Goal: Task Accomplishment & Management: Complete application form

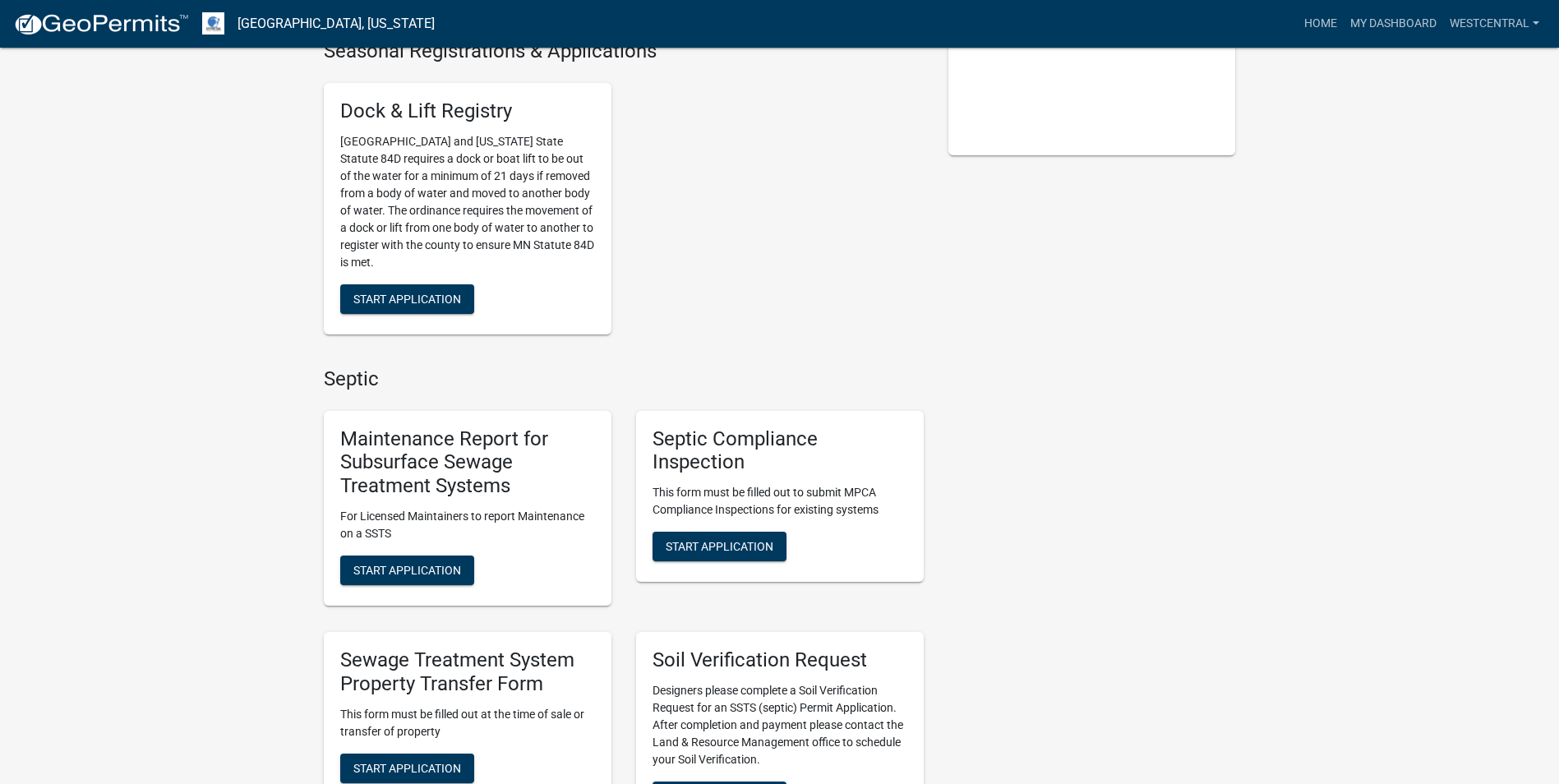
scroll to position [493, 0]
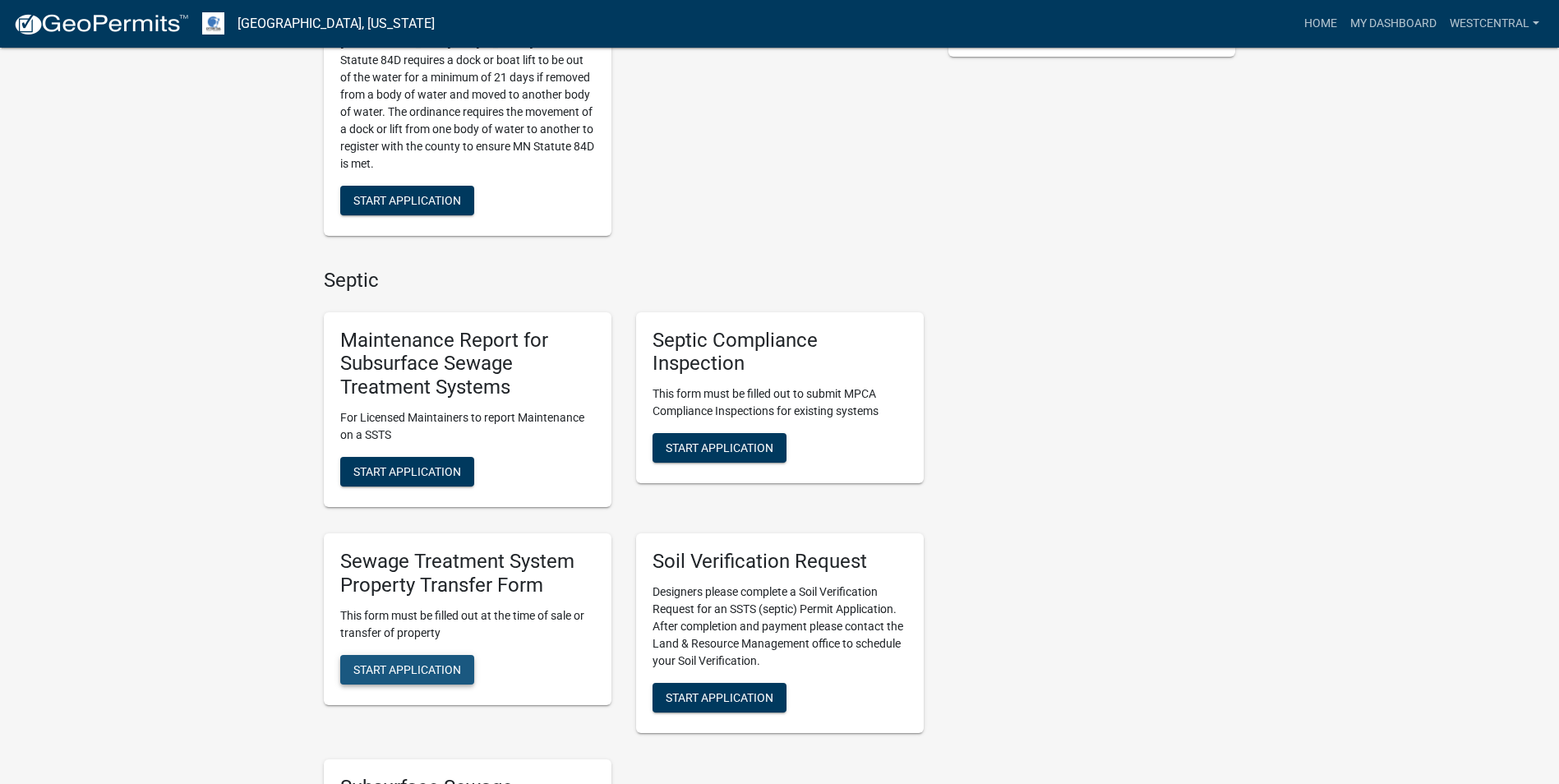
click at [430, 670] on span "Start Application" at bounding box center [407, 669] width 108 height 13
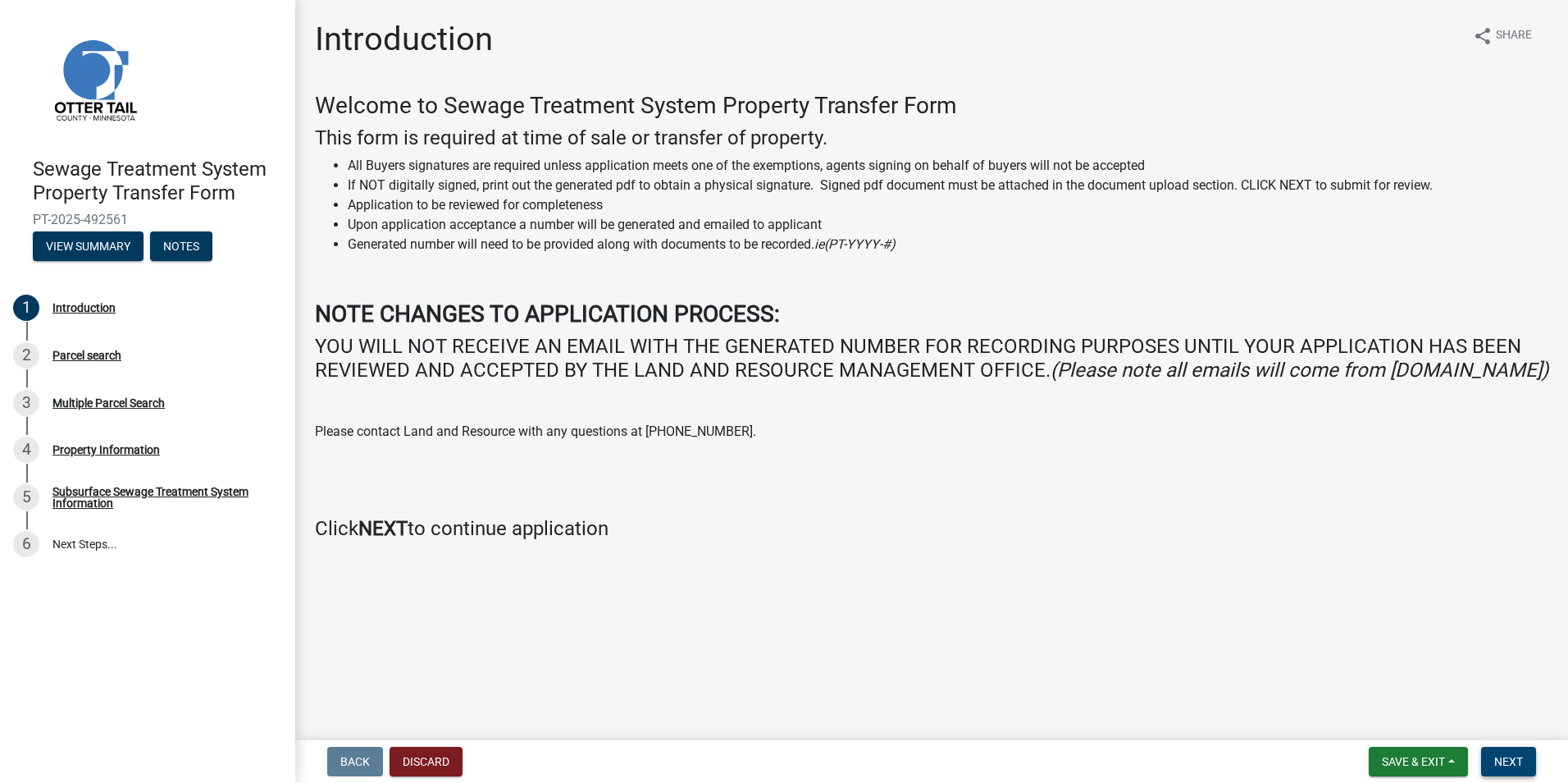
click at [1516, 767] on span "Next" at bounding box center [1508, 761] width 29 height 13
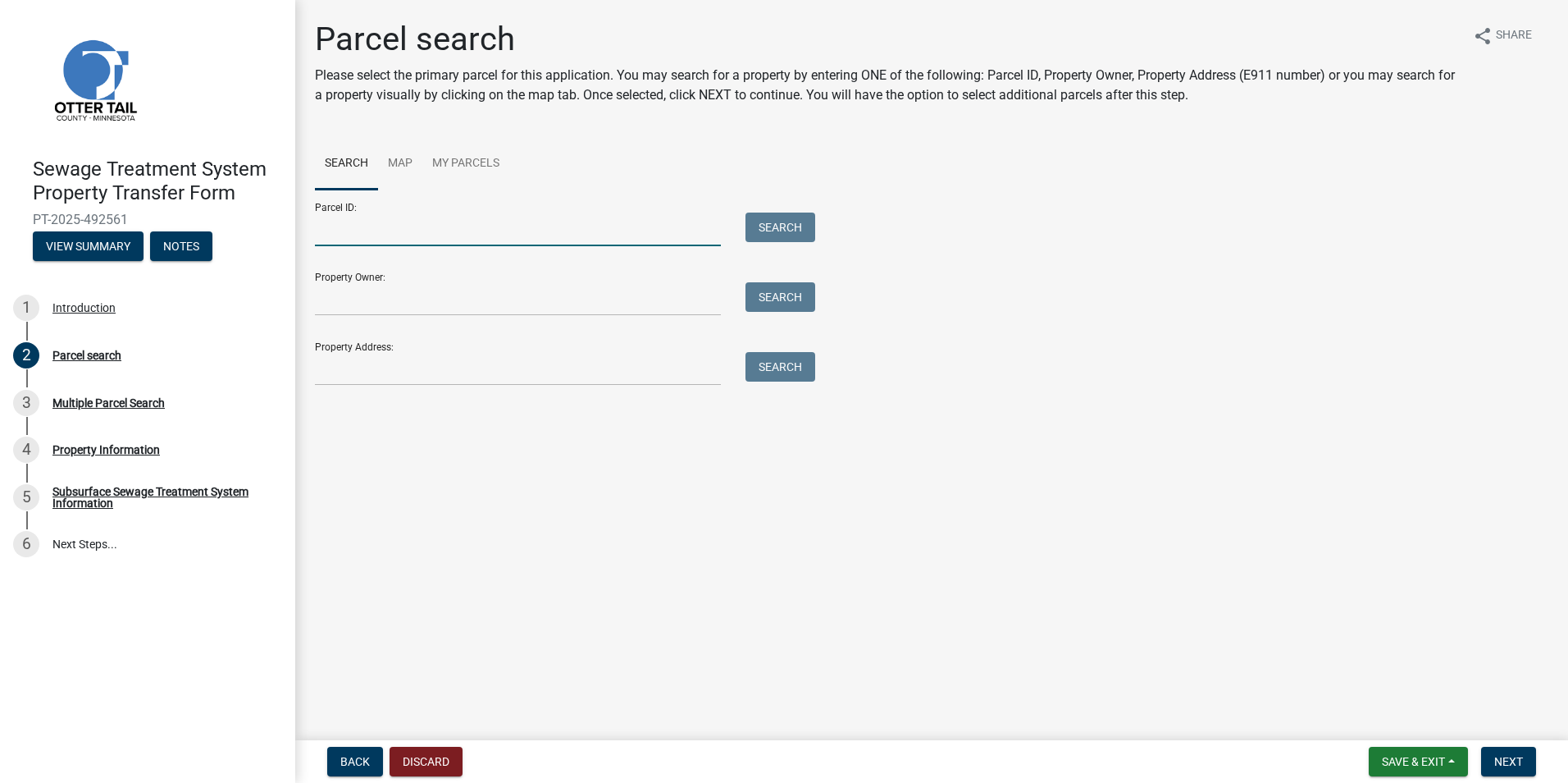
click at [343, 232] on input "Parcel ID:" at bounding box center [517, 230] width 406 height 34
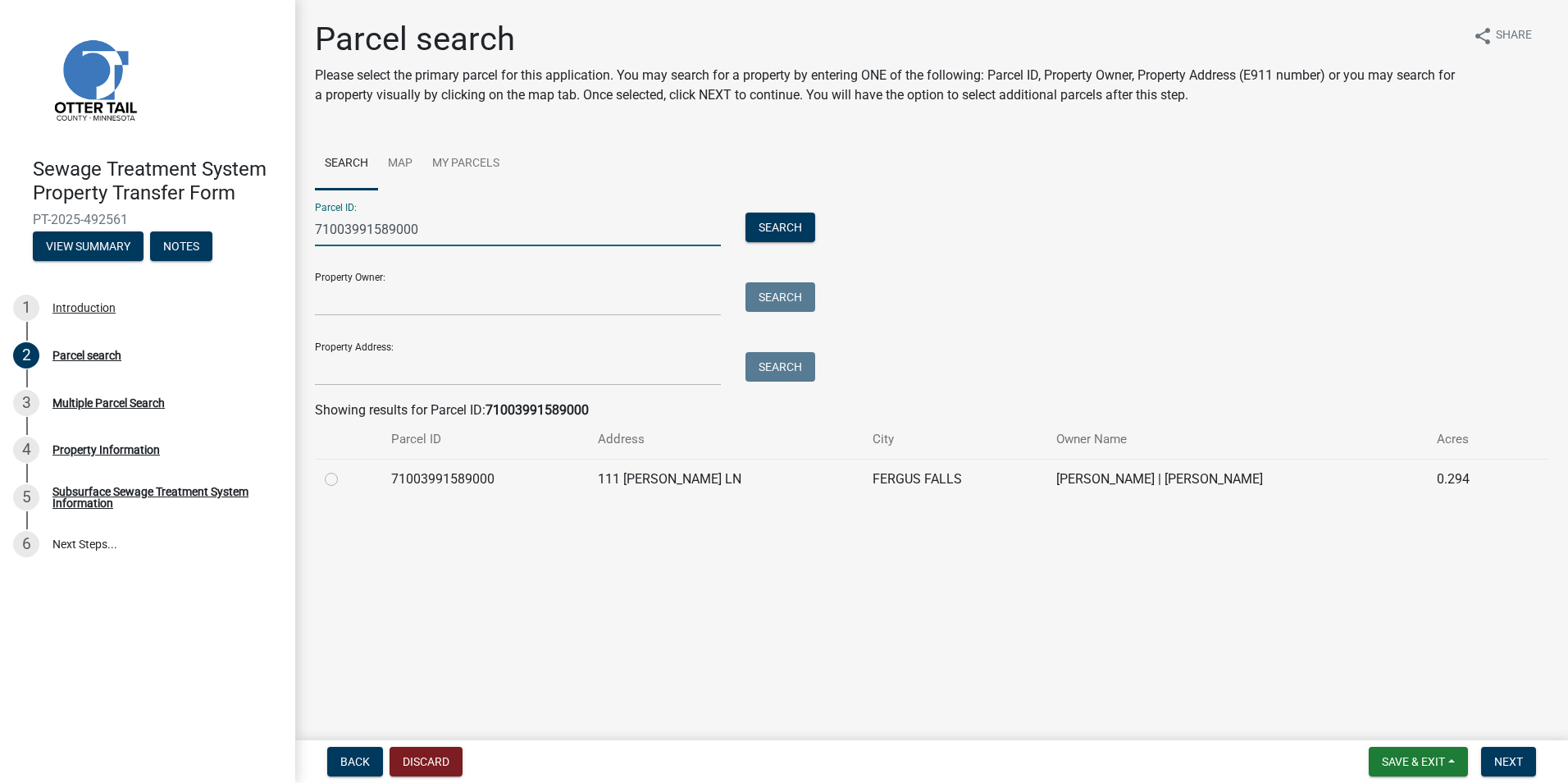
type input "71003991589000"
click at [344, 469] on label at bounding box center [344, 469] width 0 height 0
click at [344, 479] on input "radio" at bounding box center [349, 474] width 10 height 10
radio input "true"
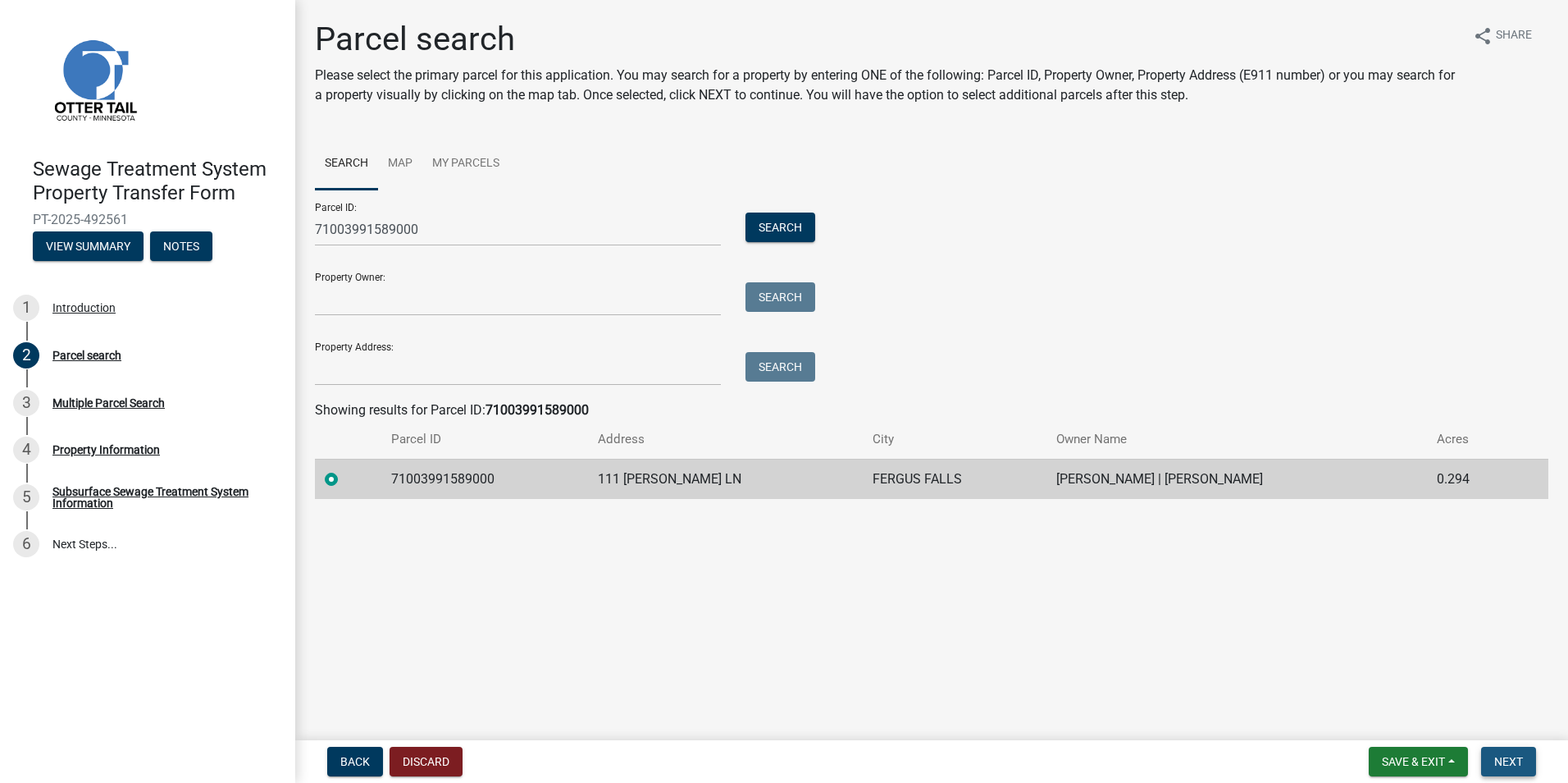
click at [1514, 760] on span "Next" at bounding box center [1508, 761] width 29 height 13
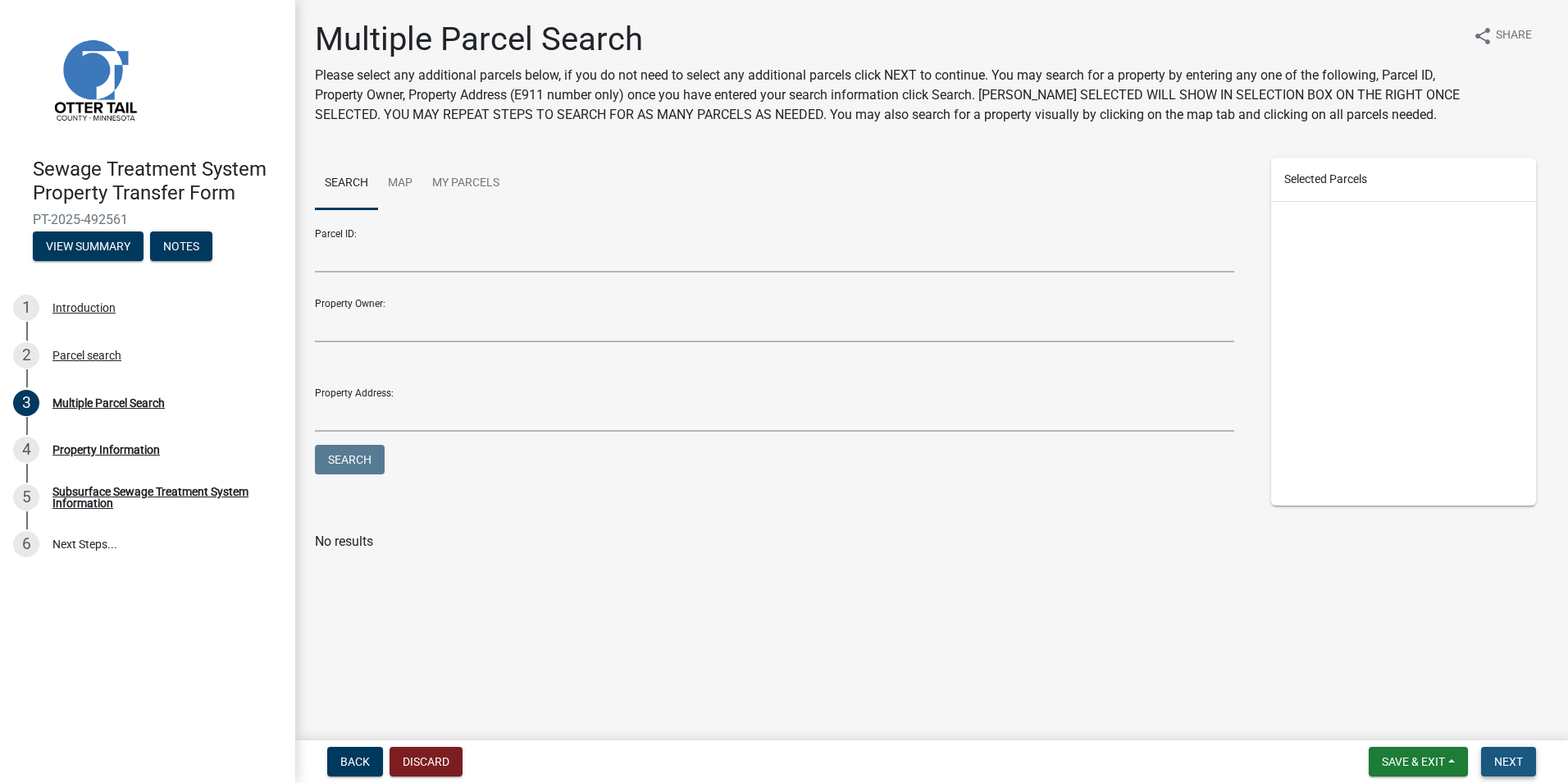
click at [1501, 757] on span "Next" at bounding box center [1508, 761] width 29 height 13
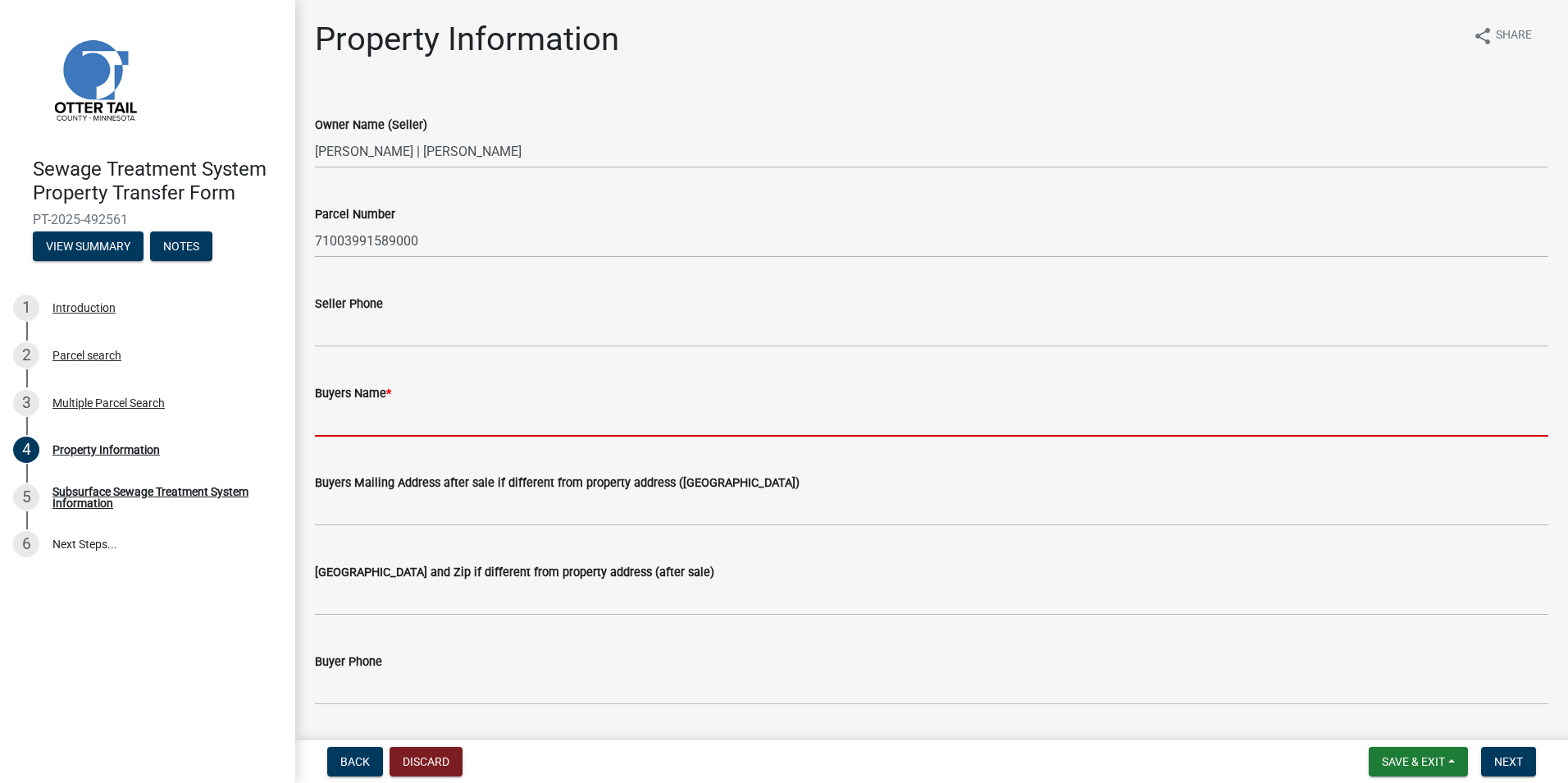
click at [332, 422] on input "Buyers Name *" at bounding box center [932, 420] width 1233 height 34
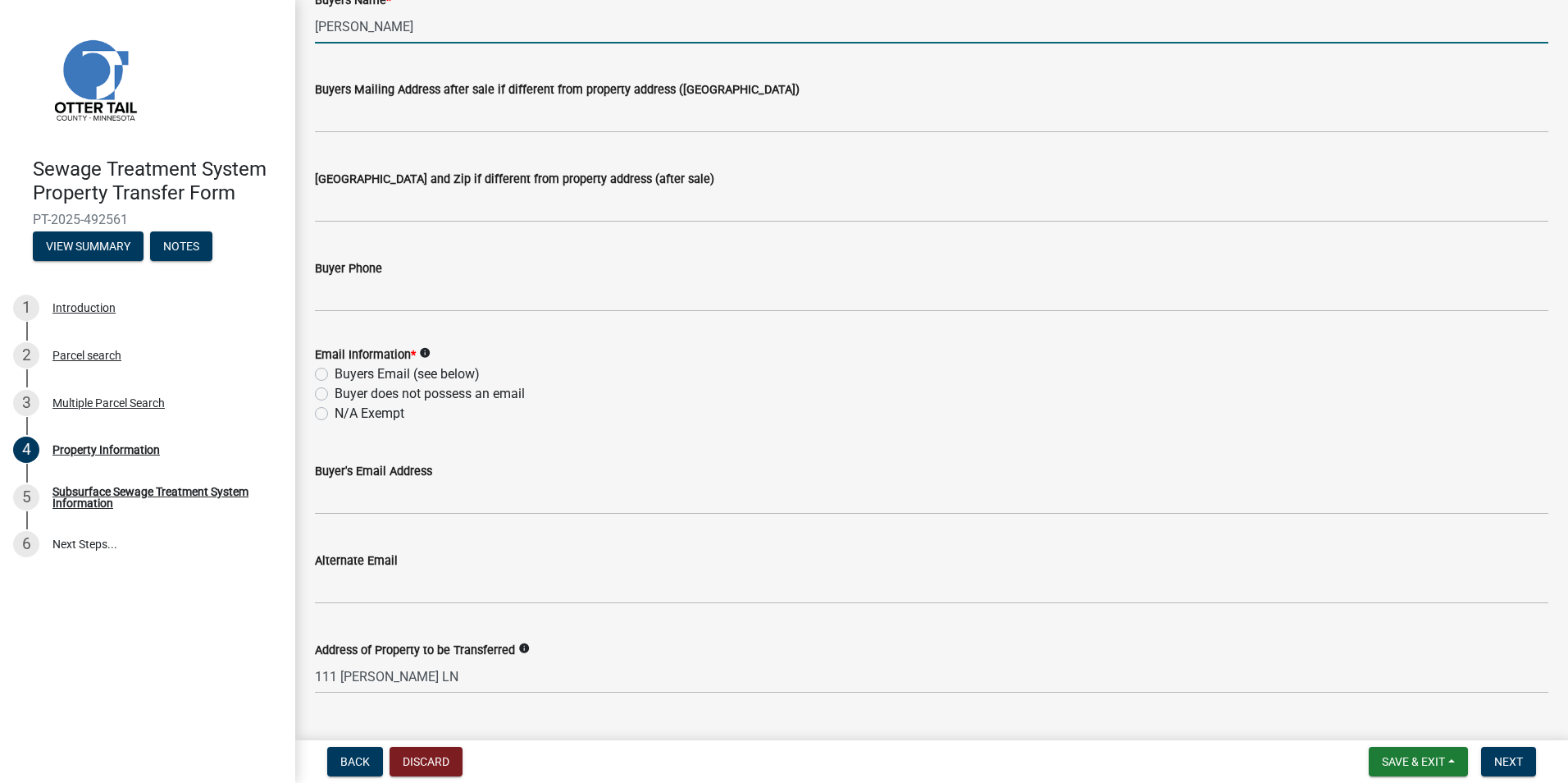
scroll to position [410, 0]
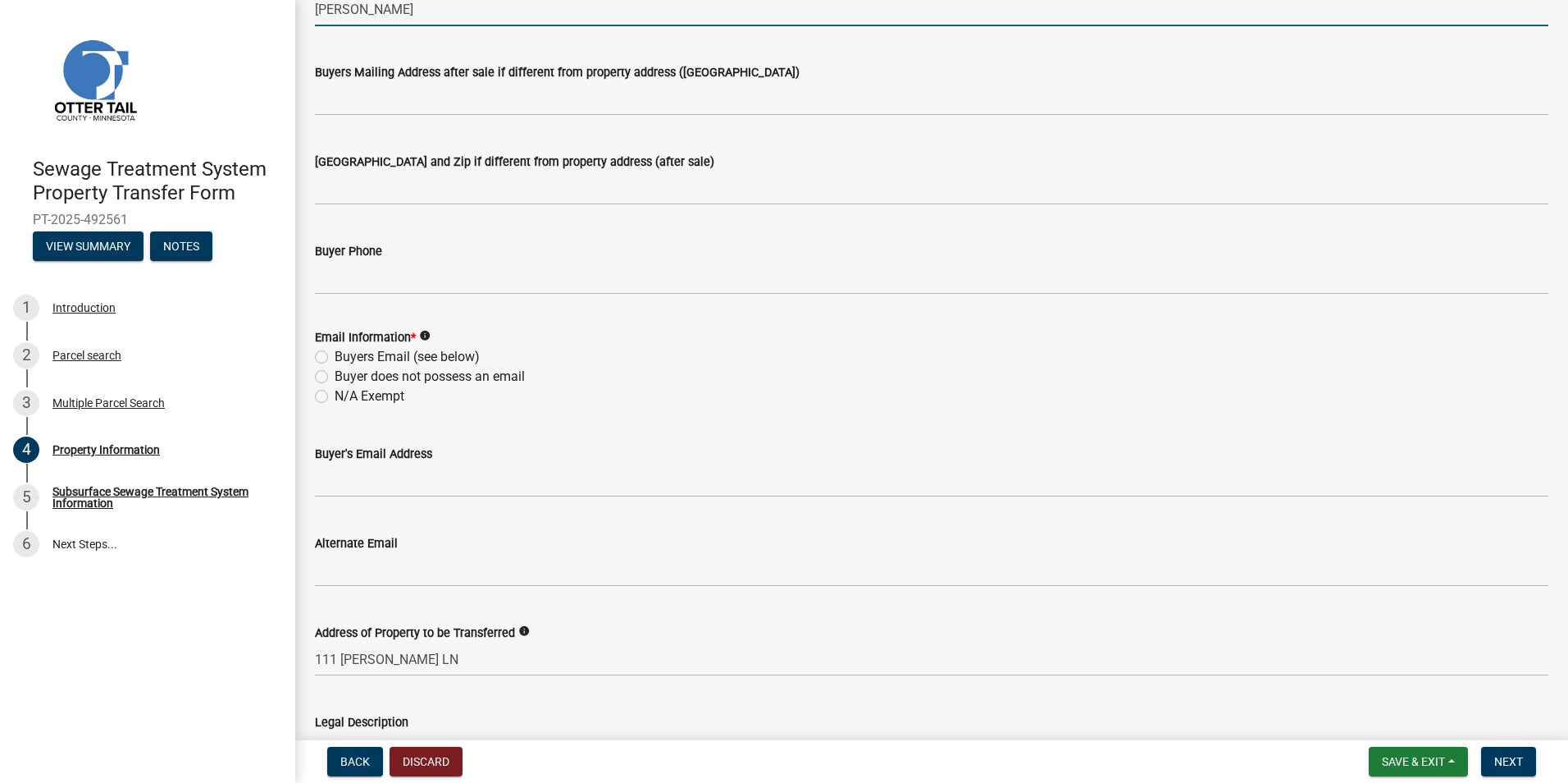
type input "Bridget S. Grenier"
click at [335, 395] on label "N/A Exempt" at bounding box center [369, 396] width 69 height 20
click at [335, 395] on input "N/A Exempt" at bounding box center [339, 391] width 10 height 10
radio input "true"
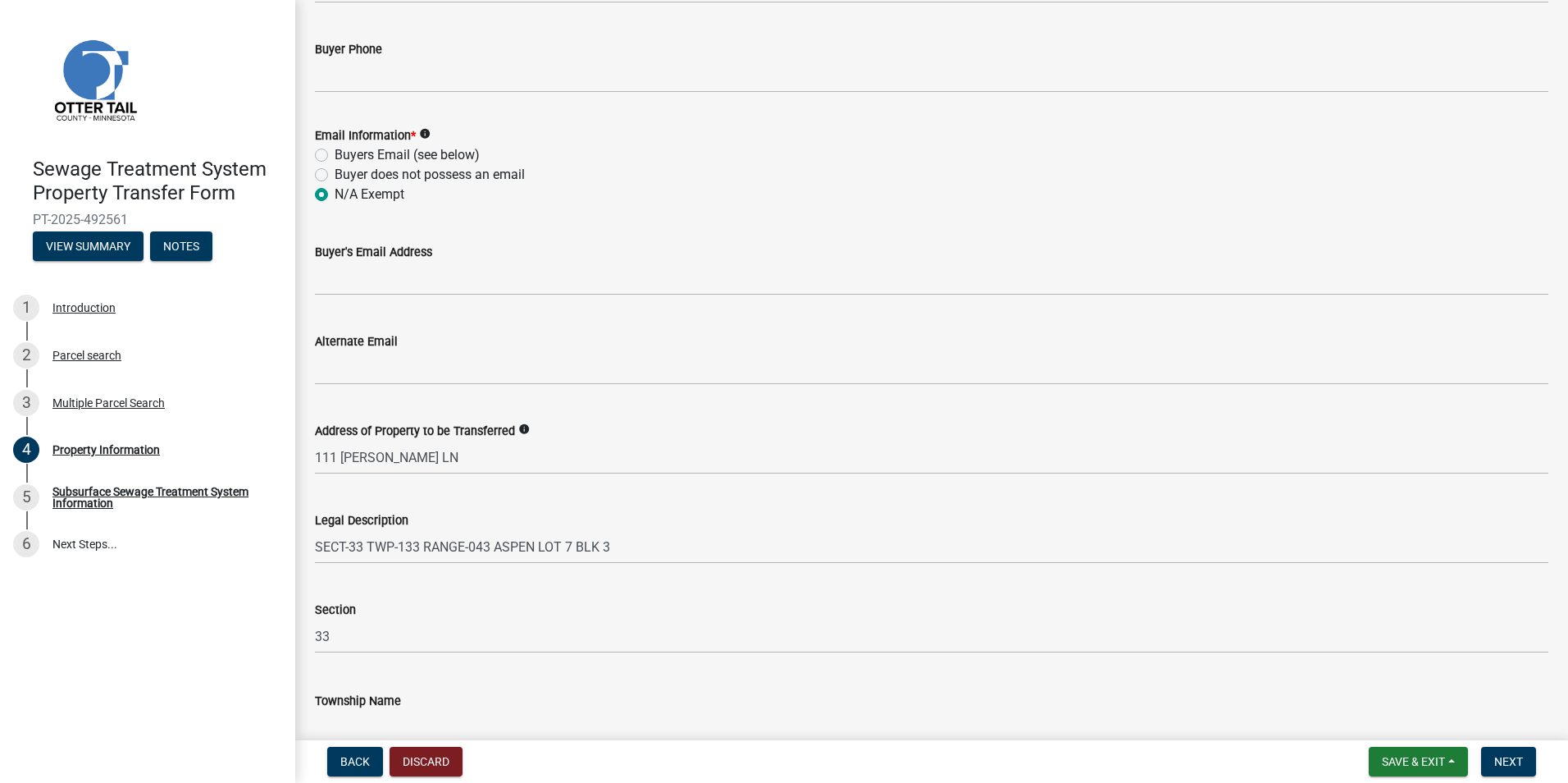
scroll to position [700, 0]
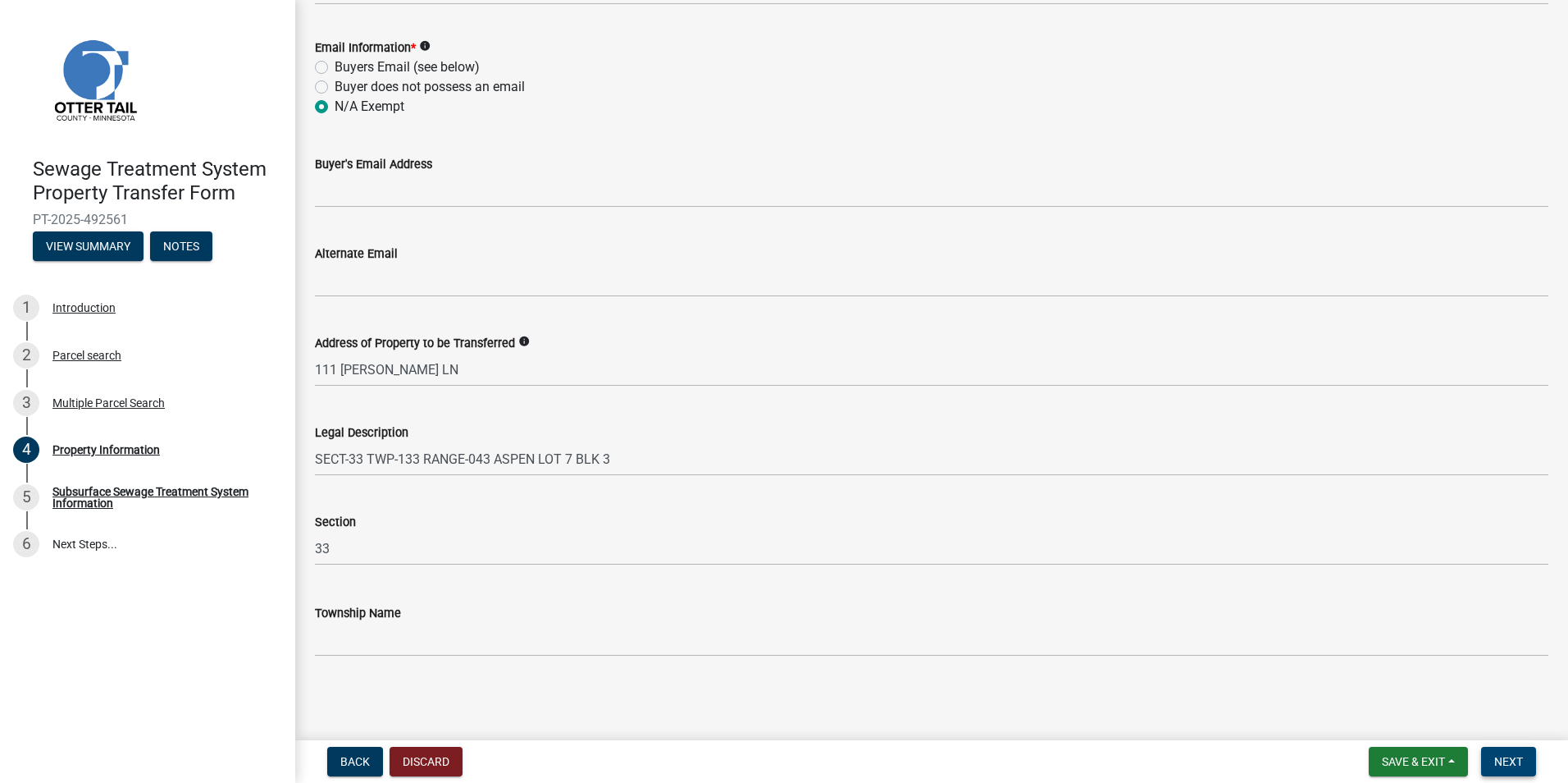
click at [1511, 762] on span "Next" at bounding box center [1508, 761] width 29 height 13
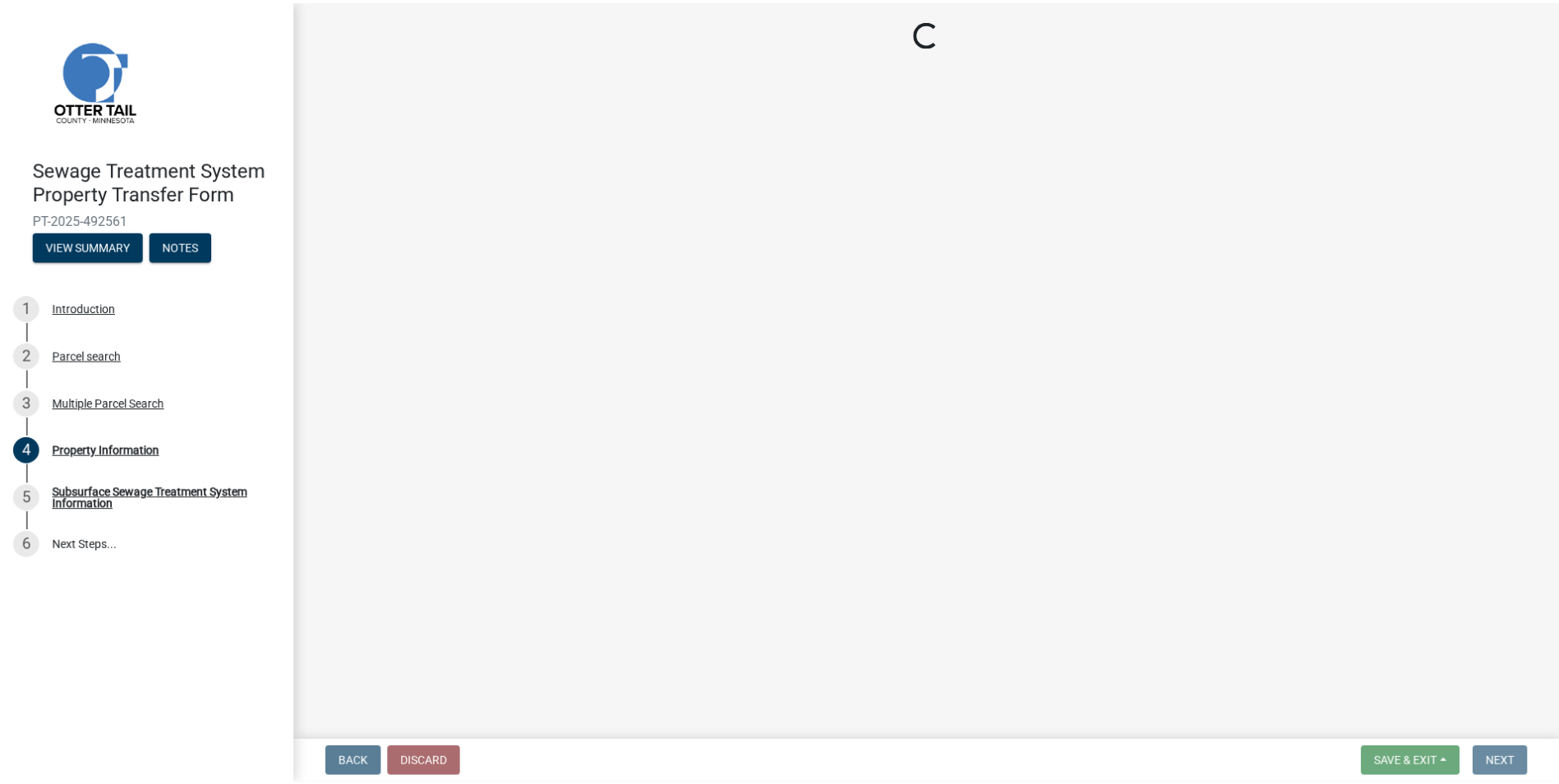
scroll to position [0, 0]
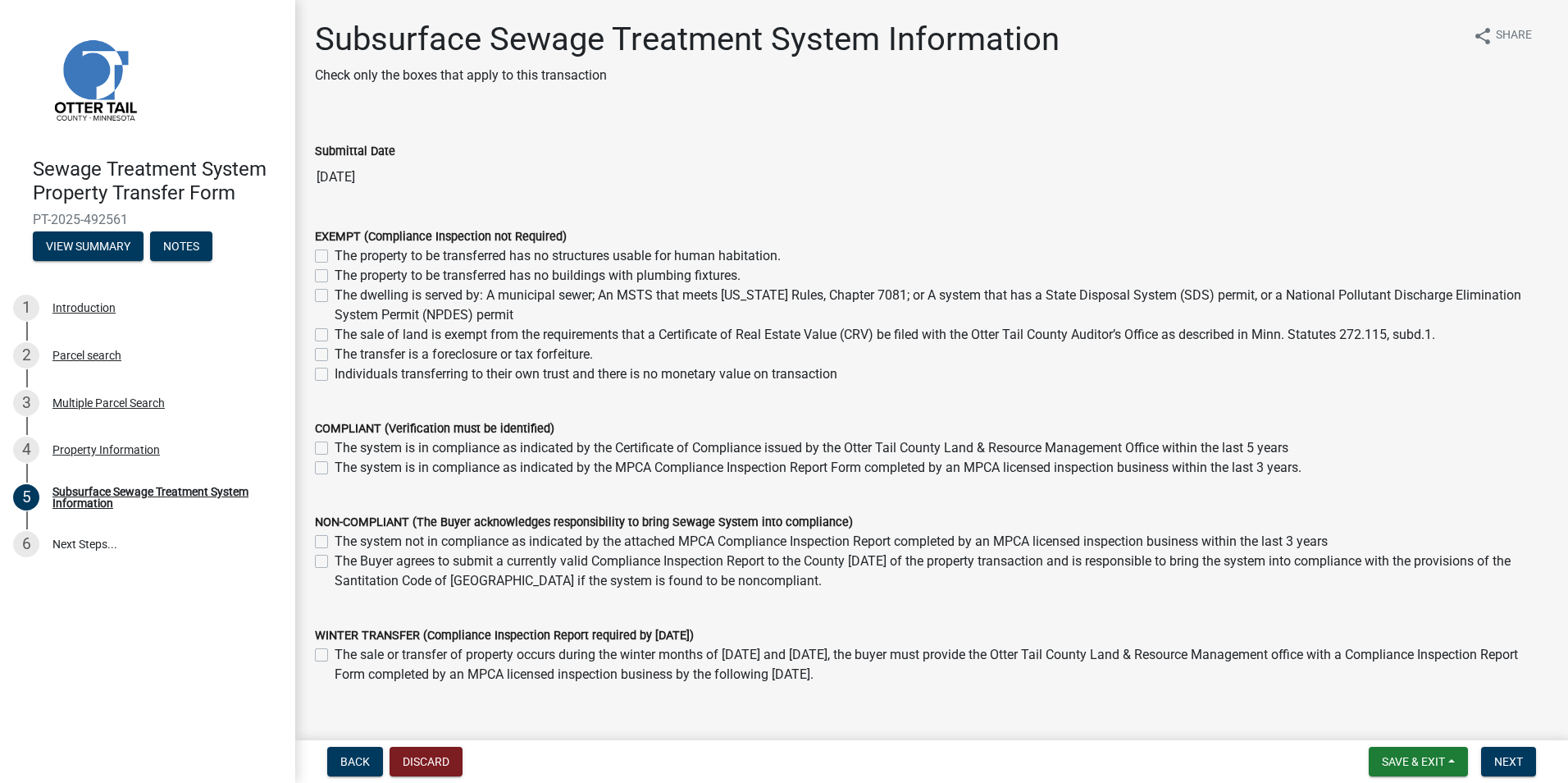
click at [335, 296] on label "The dwelling is served by: A municipal sewer; An MSTS that meets Minnesota Rule…" at bounding box center [941, 305] width 1214 height 39
click at [335, 296] on input "The dwelling is served by: A municipal sewer; An MSTS that meets Minnesota Rule…" at bounding box center [339, 290] width 10 height 10
checkbox input "true"
checkbox input "false"
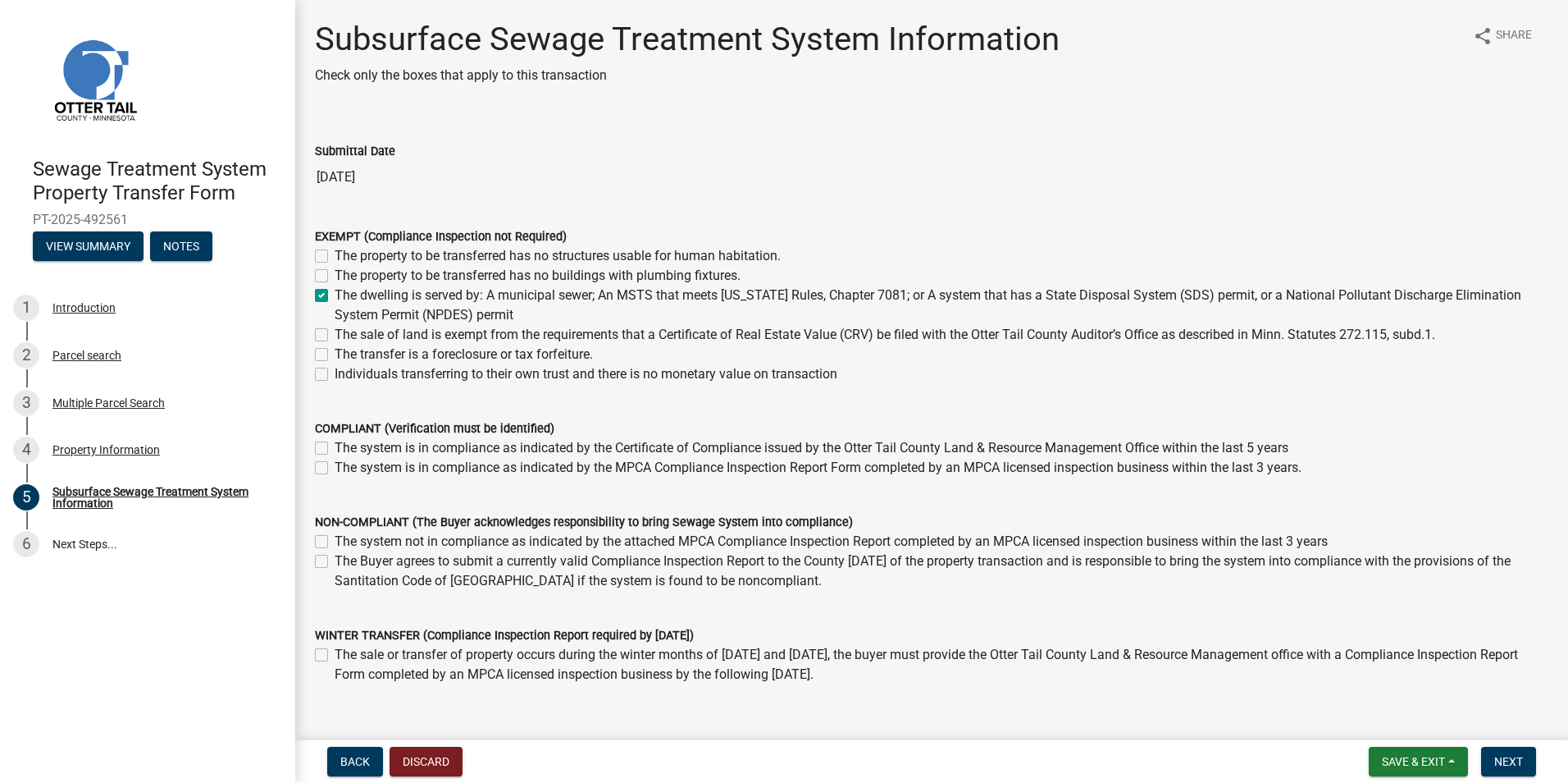
checkbox input "true"
checkbox input "false"
click at [1522, 764] on span "Next" at bounding box center [1508, 761] width 29 height 13
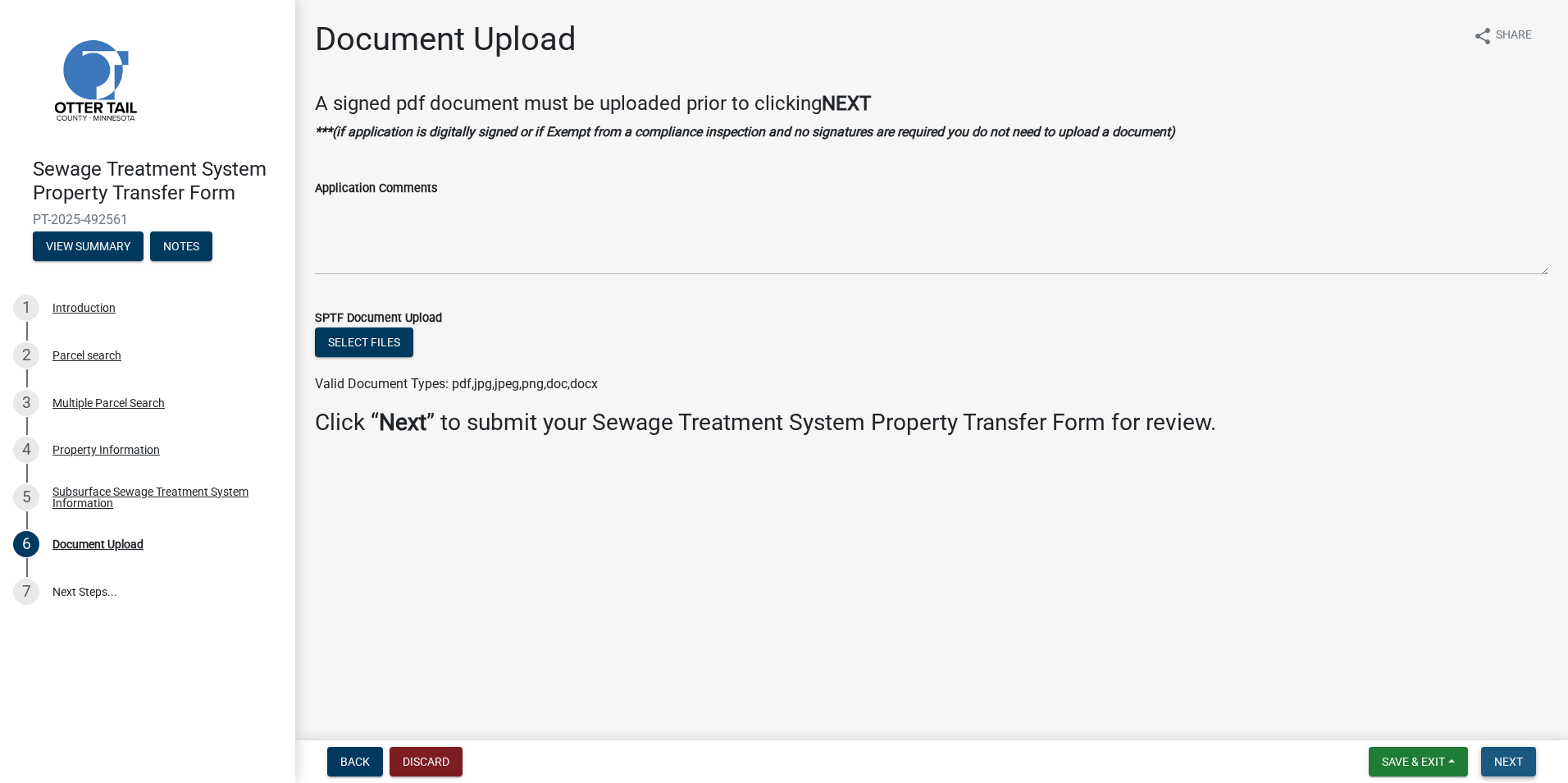
click at [1506, 750] on button "Next" at bounding box center [1508, 760] width 55 height 29
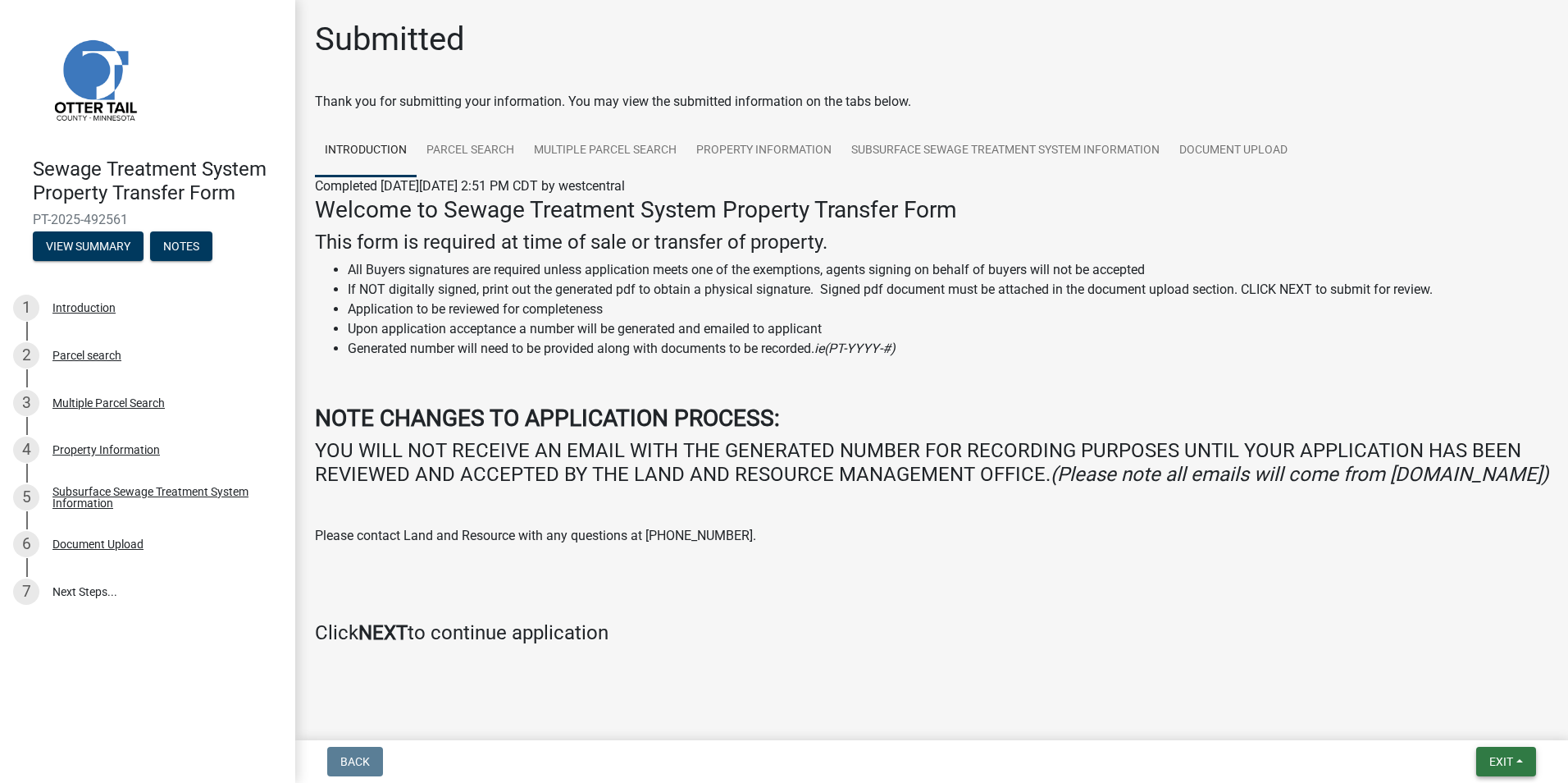
click at [1510, 763] on span "Exit" at bounding box center [1501, 761] width 23 height 13
click at [1454, 724] on button "Save & Exit" at bounding box center [1471, 718] width 131 height 39
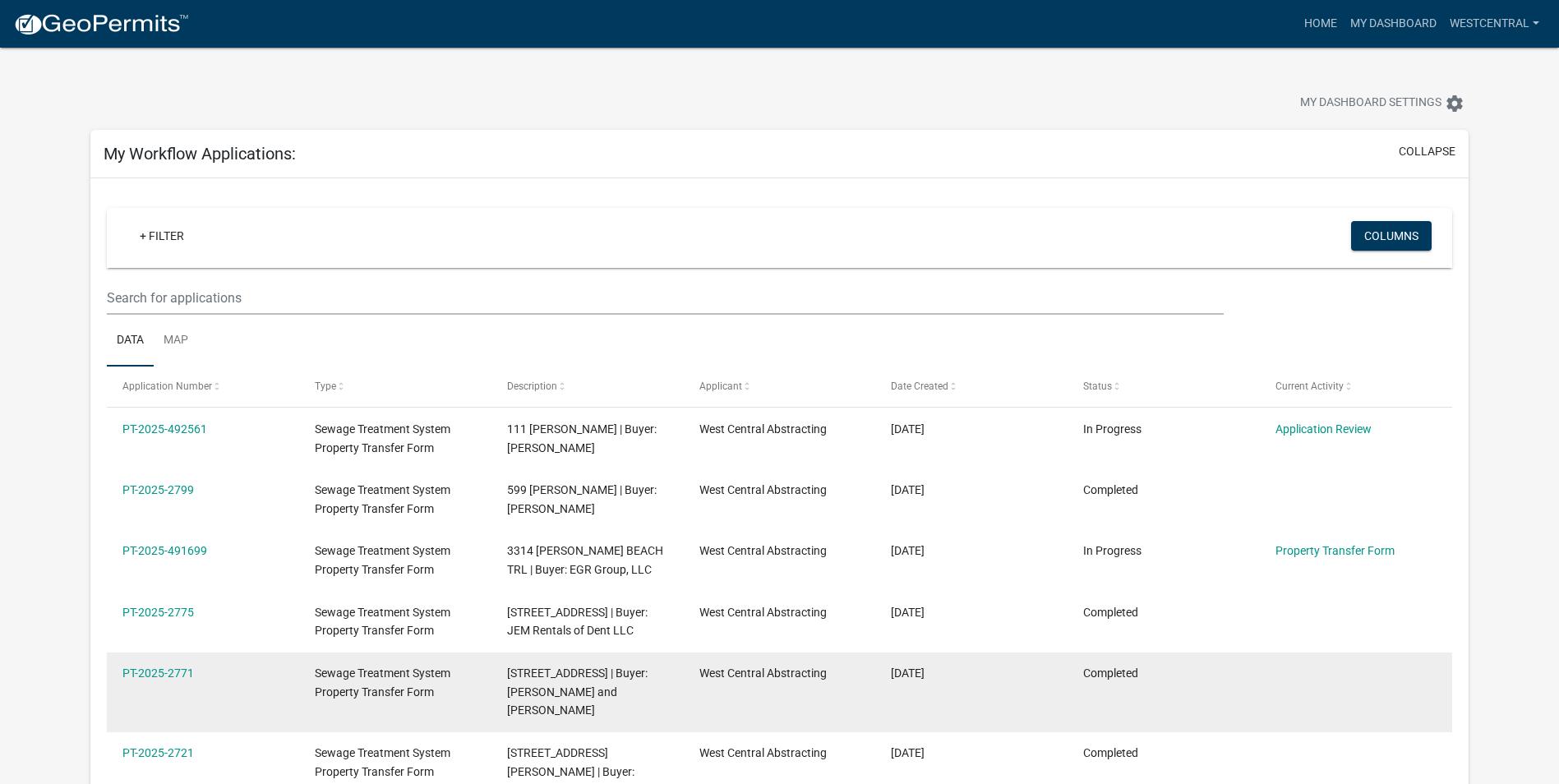
click at [1357, 653] on datatable-body-cell at bounding box center [1355, 692] width 193 height 80
click at [1357, 653] on datatable-body-cell at bounding box center [1355, 692] width 193 height 80
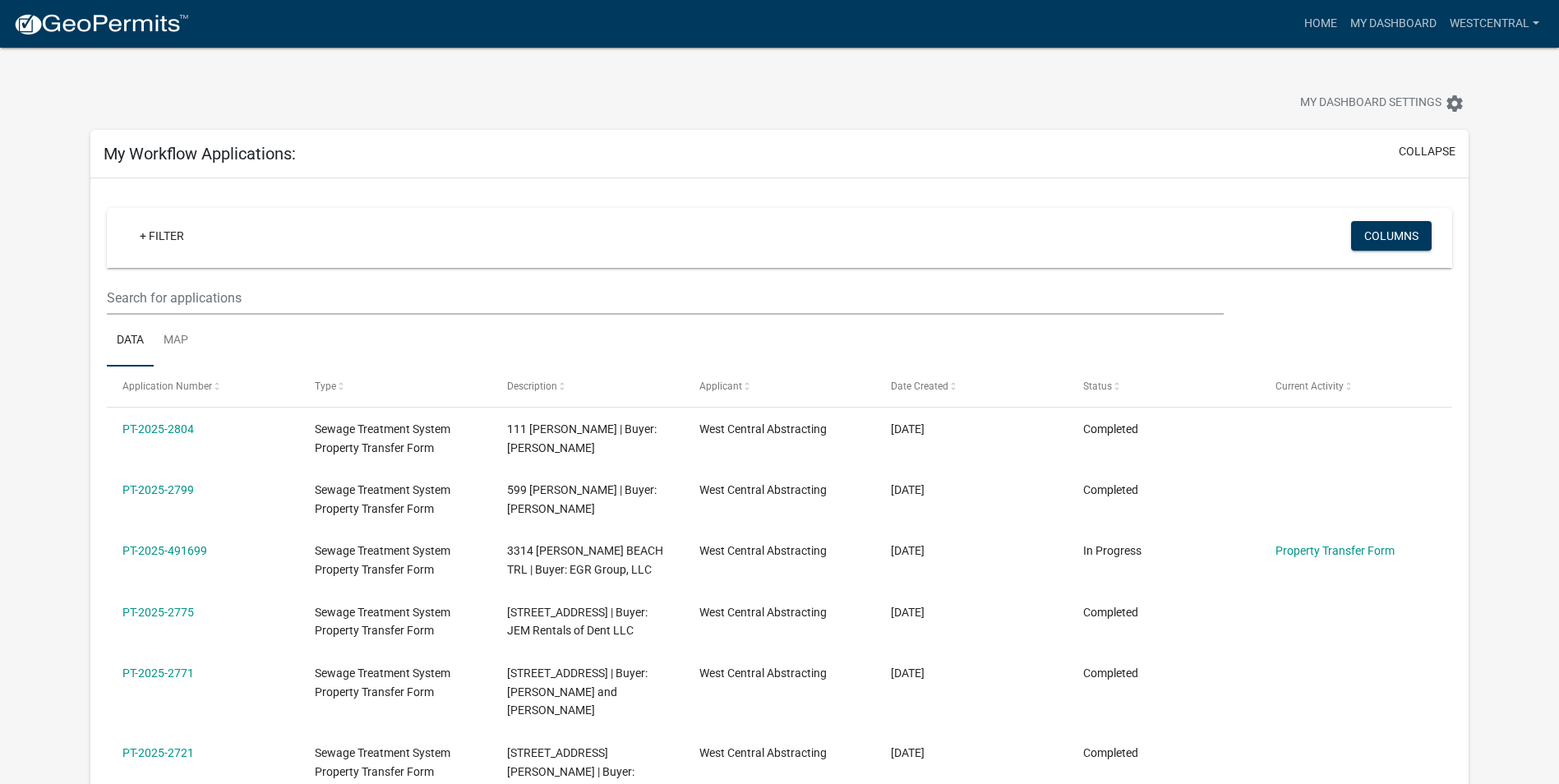
click at [907, 155] on div "My Workflow Applications: collapse" at bounding box center [779, 154] width 1378 height 49
